Goal: Find specific page/section: Find specific page/section

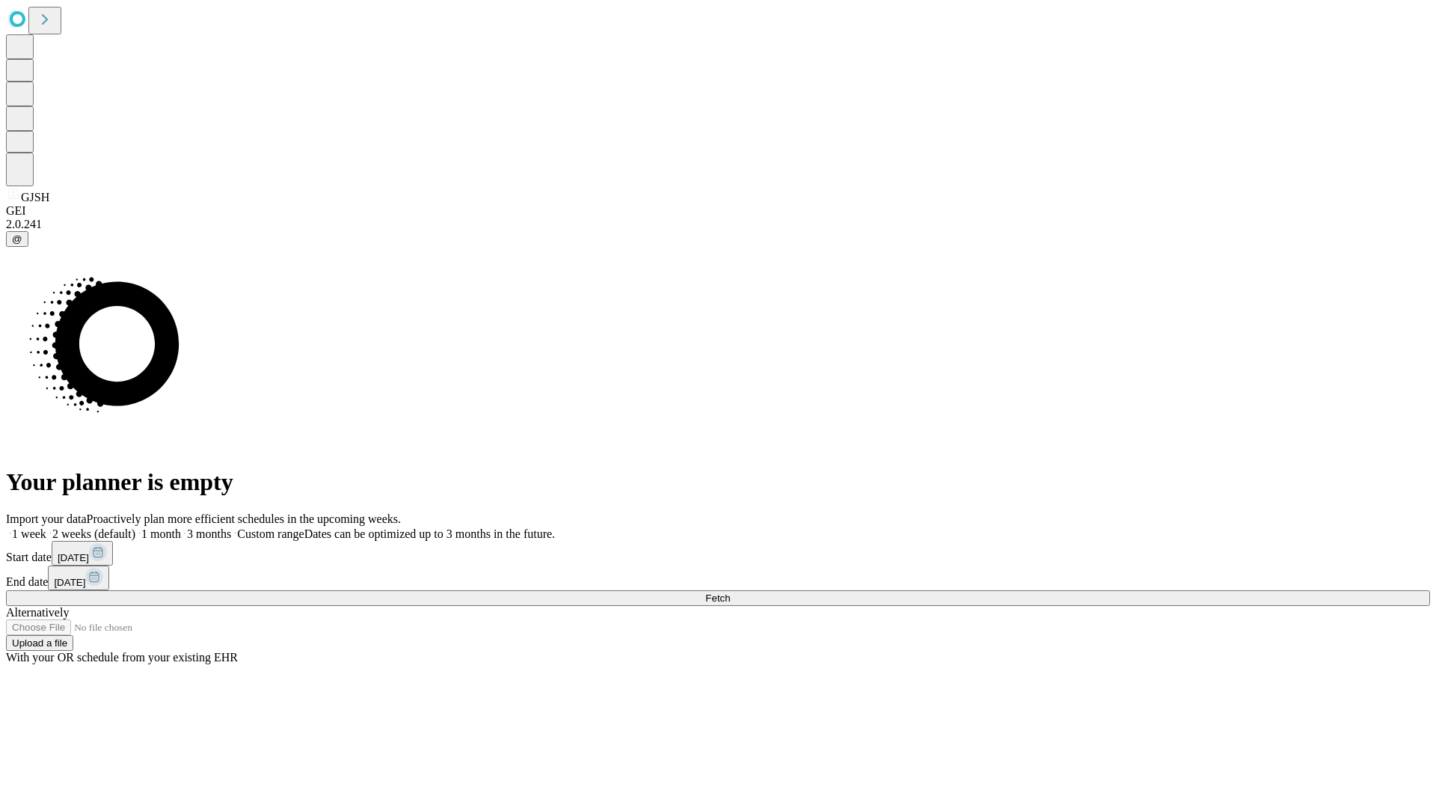
click at [730, 593] on span "Fetch" at bounding box center [717, 598] width 25 height 11
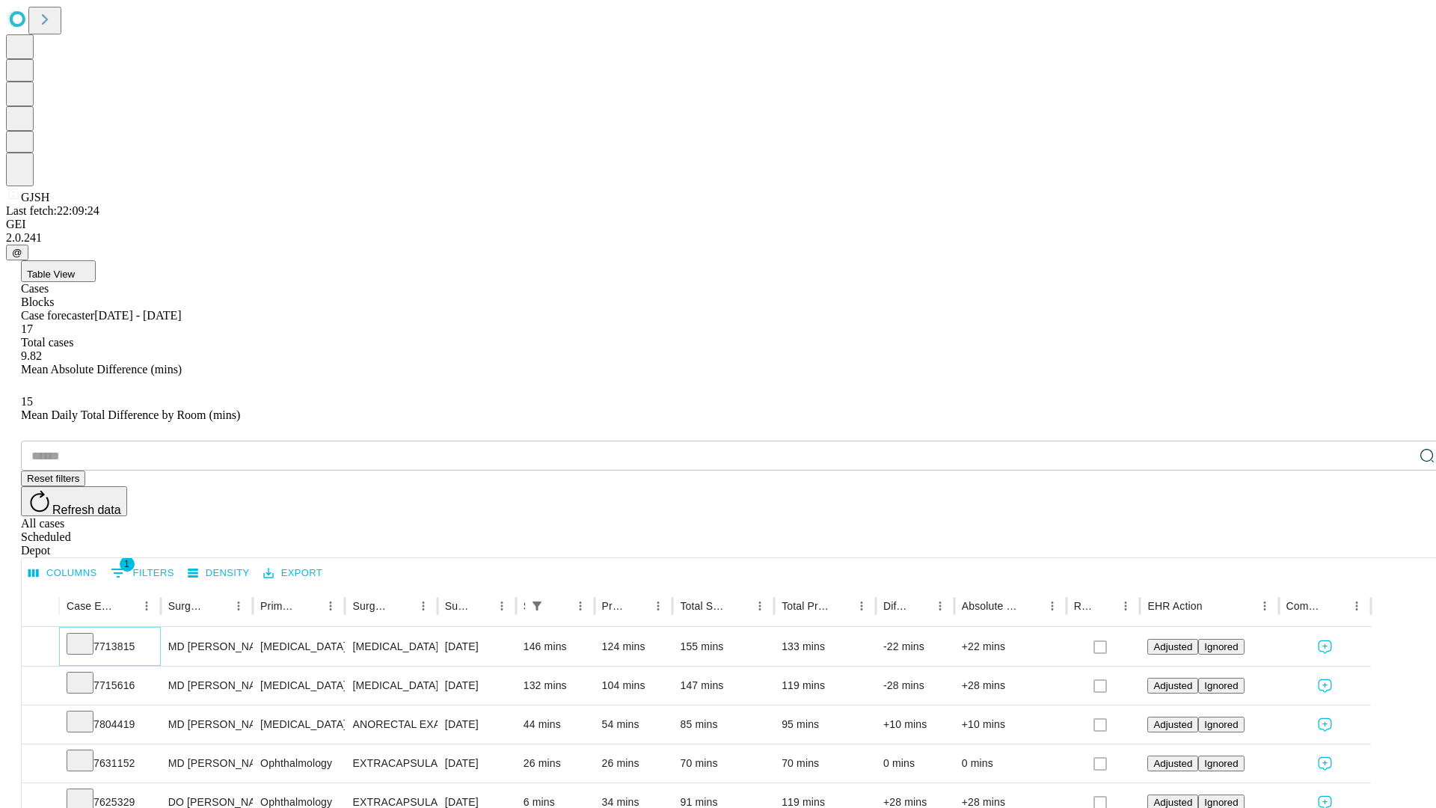
click at [88, 635] on icon at bounding box center [80, 642] width 15 height 15
